Goal: Information Seeking & Learning: Find contact information

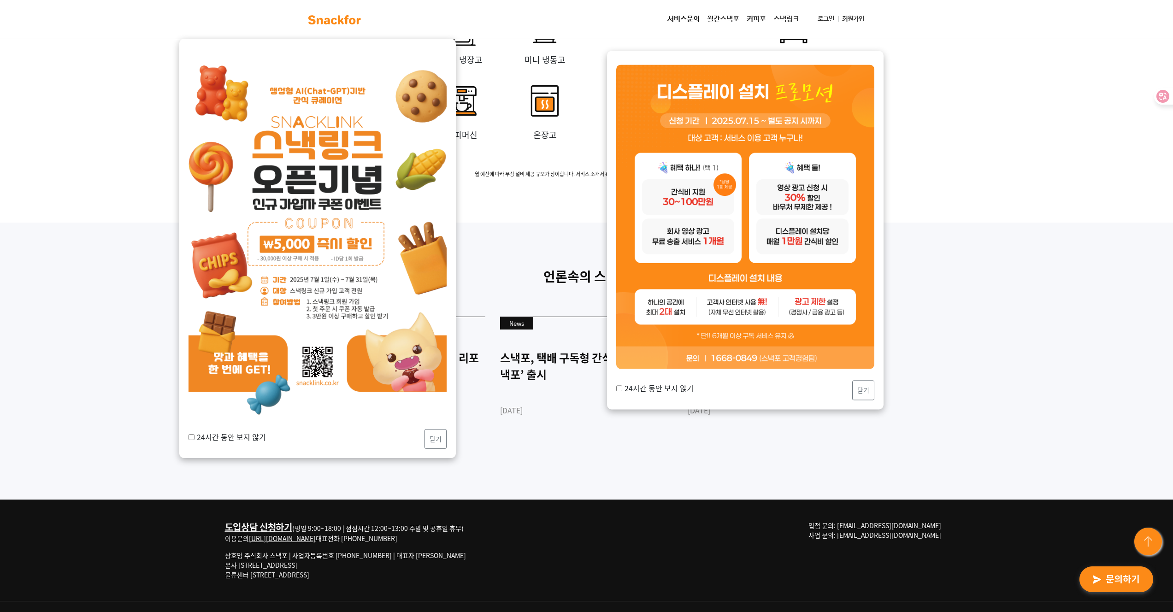
scroll to position [2326, 0]
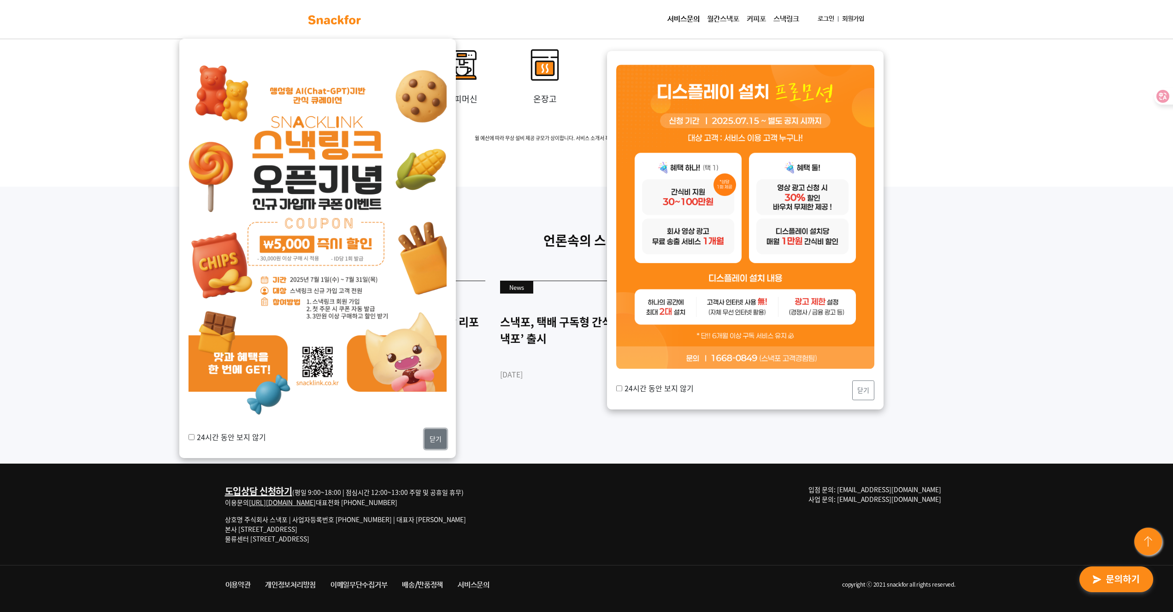
click at [439, 446] on button "닫기" at bounding box center [436, 439] width 22 height 20
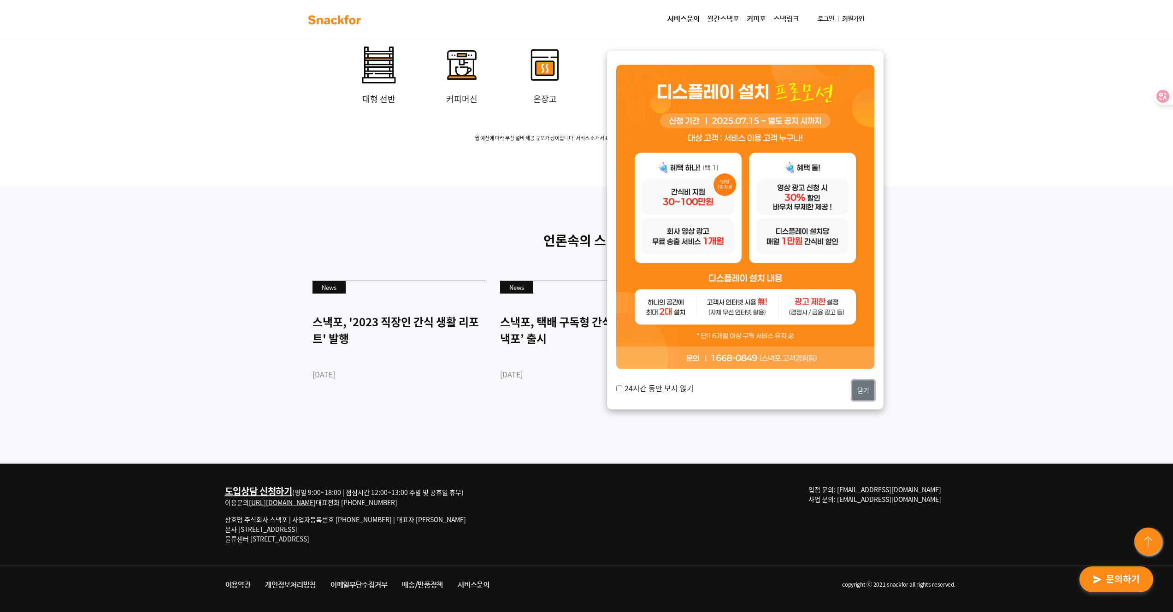
click at [865, 390] on button "닫기" at bounding box center [863, 390] width 22 height 20
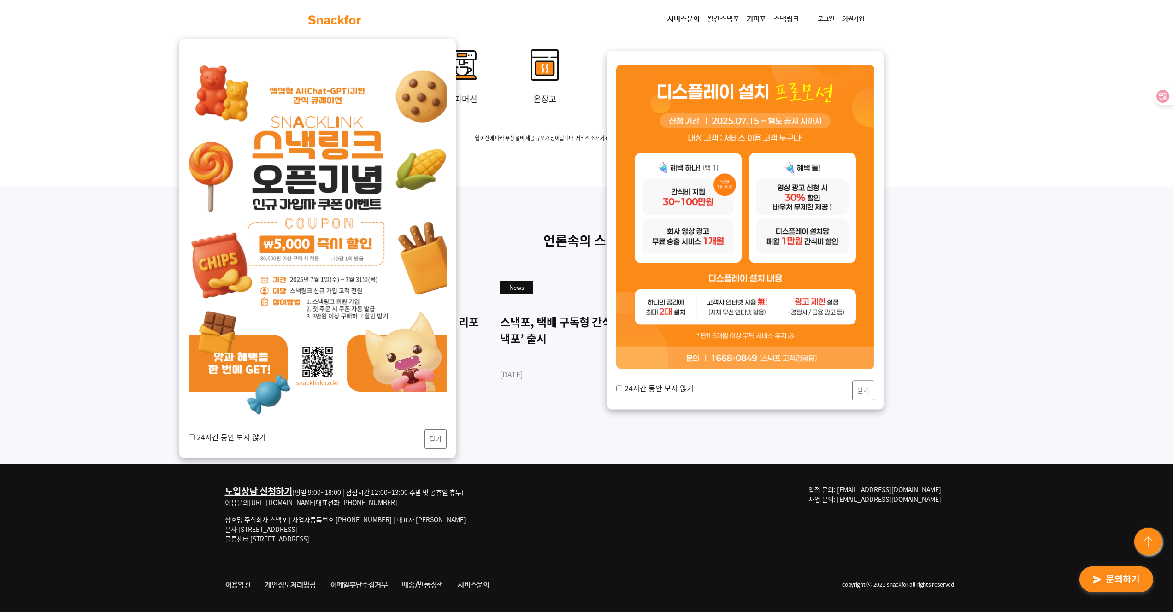
click at [202, 439] on label "24시간 동안 보지 않기" at bounding box center [227, 437] width 77 height 11
click at [195, 439] on input "24시간 동안 보지 않기" at bounding box center [192, 437] width 6 height 6
checkbox input "true"
click at [442, 441] on button "닫기" at bounding box center [436, 439] width 22 height 20
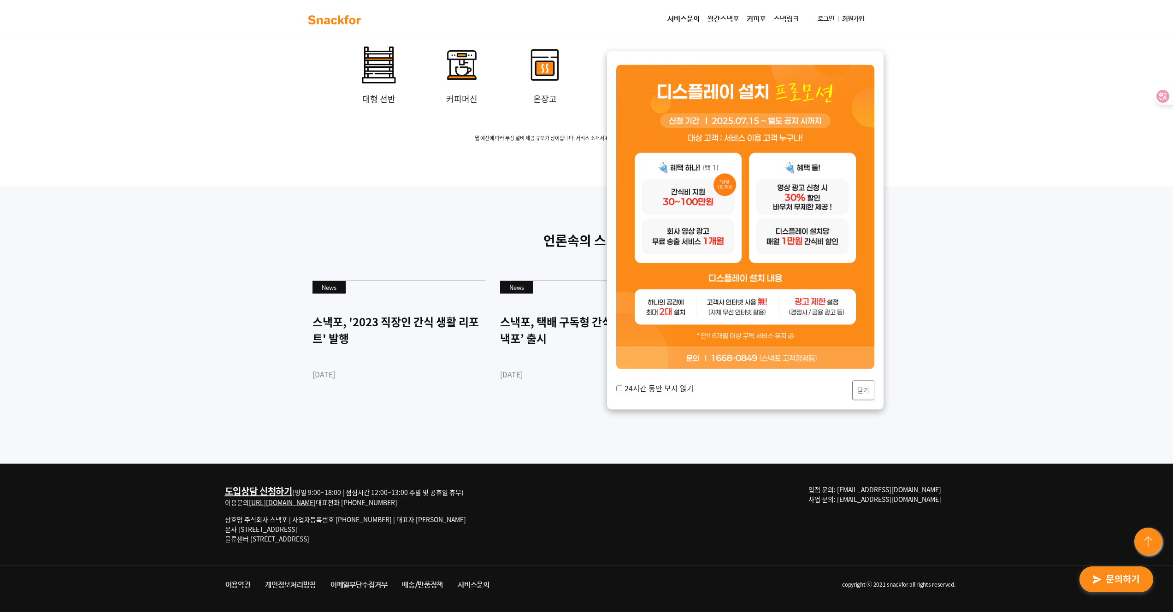
click at [620, 388] on input "24시간 동안 보지 않기" at bounding box center [619, 388] width 6 height 6
checkbox input "true"
click at [869, 389] on button "닫기" at bounding box center [863, 390] width 22 height 20
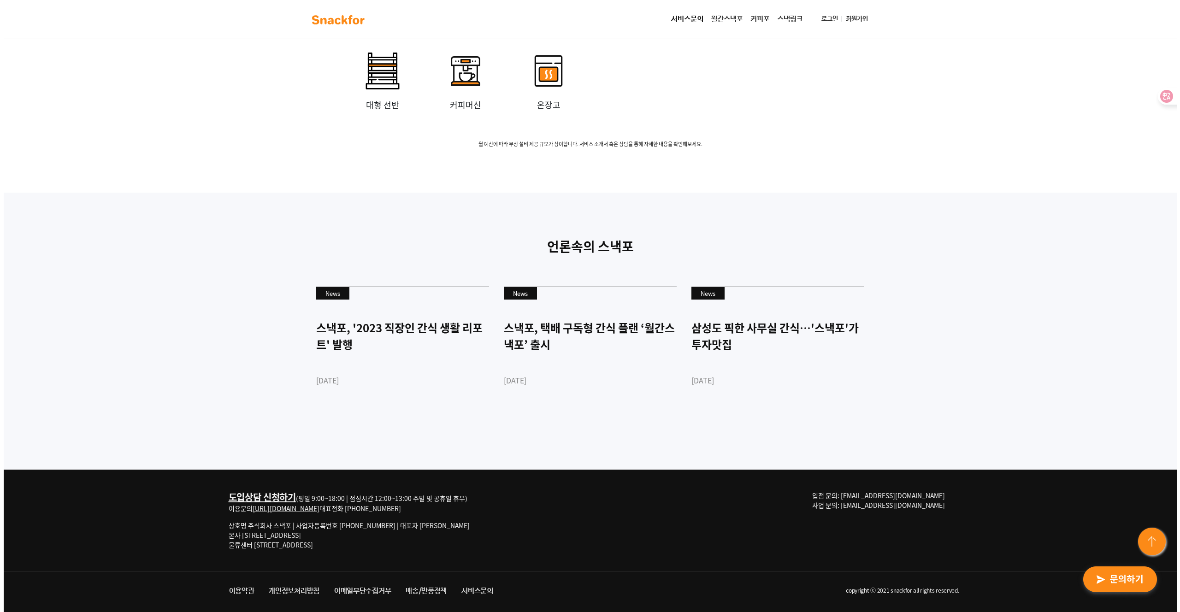
scroll to position [2326, 0]
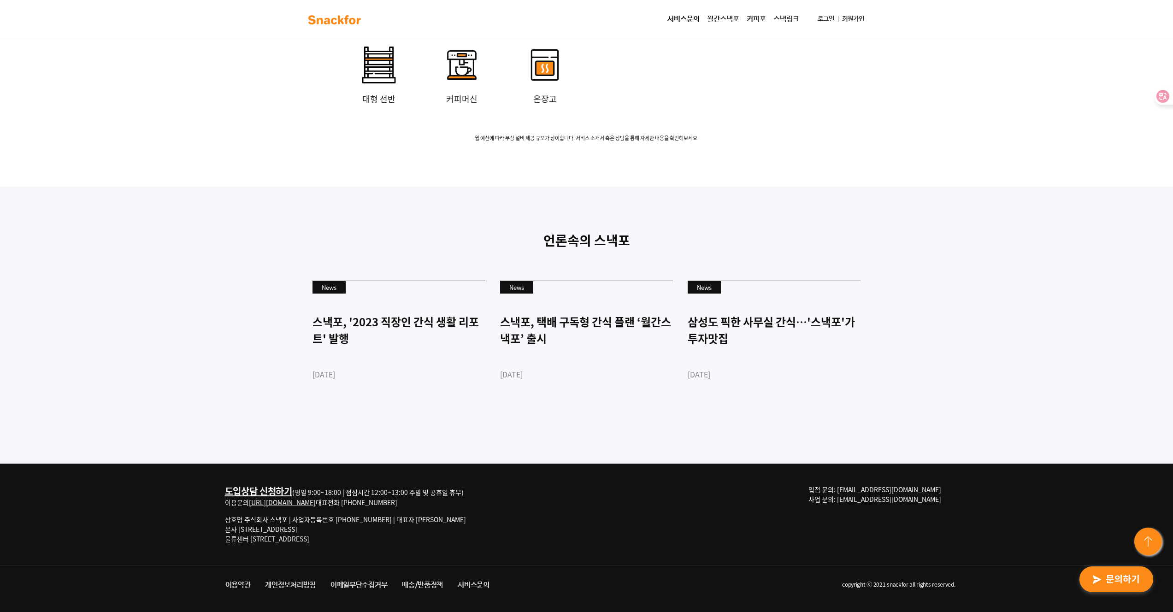
click at [473, 584] on link "서비스문의" at bounding box center [473, 585] width 47 height 17
